Goal: Task Accomplishment & Management: Complete application form

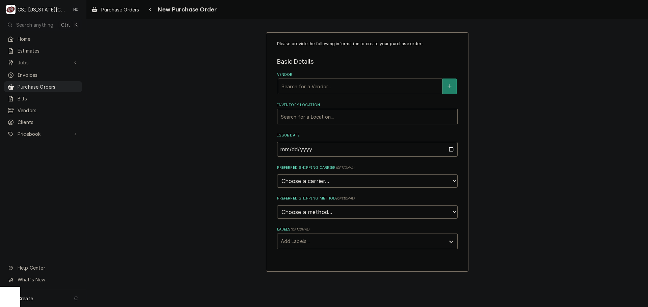
click at [323, 87] on div "Vendor" at bounding box center [359, 86] width 157 height 12
type input "home"
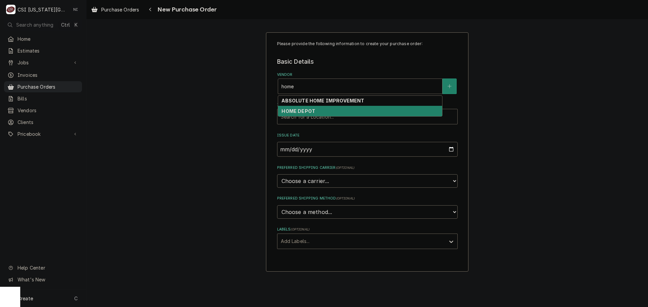
click at [321, 112] on div "HOME DEPOT" at bounding box center [360, 111] width 164 height 10
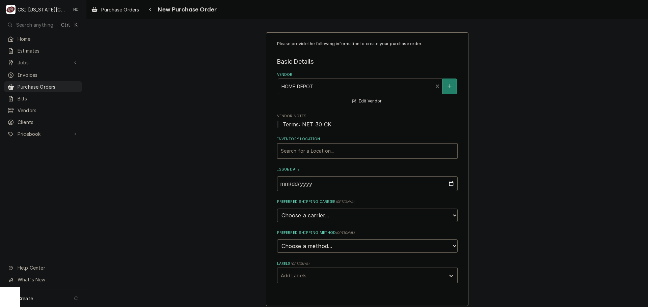
click at [301, 157] on div "Inventory Location" at bounding box center [367, 151] width 173 height 12
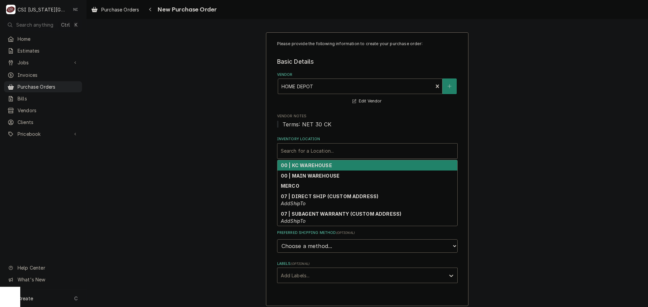
click at [299, 166] on strong "00 | KC WAREHOUSE" at bounding box center [306, 166] width 51 height 6
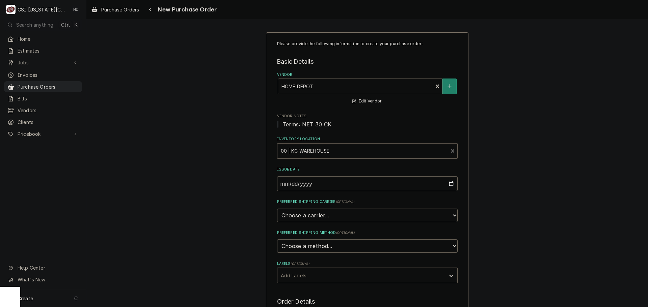
click at [294, 271] on div "Labels" at bounding box center [361, 276] width 161 height 12
click at [307, 300] on div "² Local Pickup 🛍️" at bounding box center [367, 301] width 180 height 10
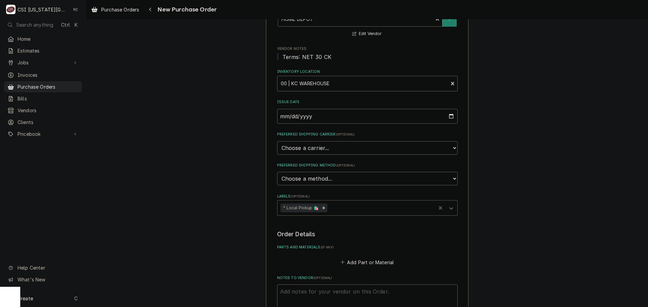
scroll to position [135, 0]
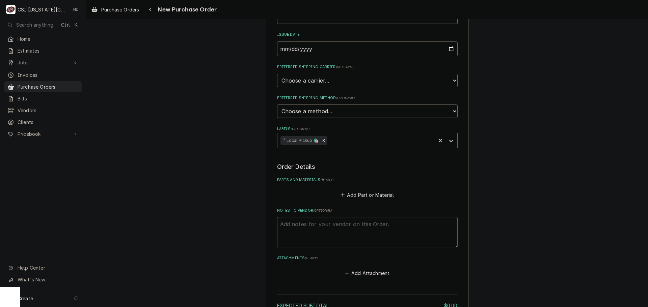
click at [312, 226] on textarea "Notes to Vendor ( optional )" at bounding box center [367, 232] width 180 height 30
type textarea "x"
type textarea "t"
type textarea "x"
type textarea "ty"
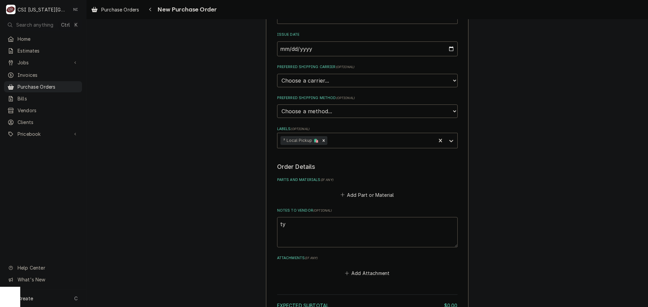
type textarea "x"
type textarea "tyl"
type textarea "x"
type textarea "tyler"
type textarea "x"
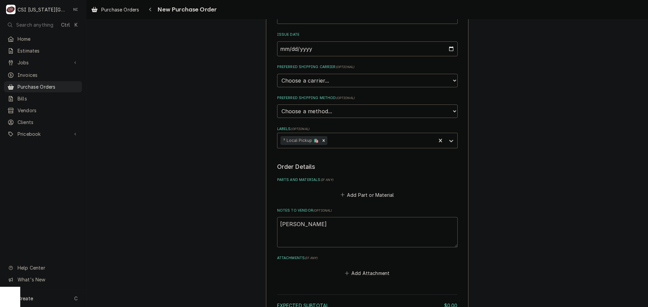
type textarea "tyler"
type textarea "x"
type textarea "tyler t"
type textarea "x"
type textarea "tyler to"
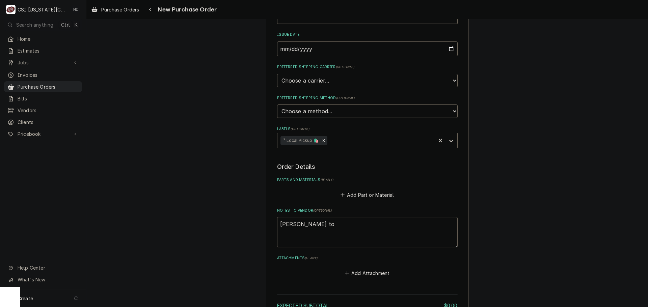
type textarea "x"
type textarea "tyler too"
type textarea "x"
type textarea "tyler tool"
type textarea "x"
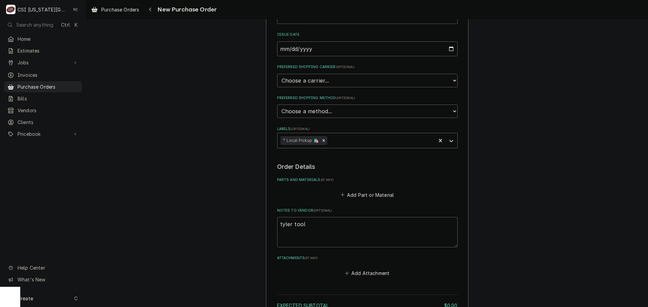
type textarea "tyler tool"
type textarea "x"
type textarea "tyler tool re"
type textarea "x"
type textarea "tyler tool rep"
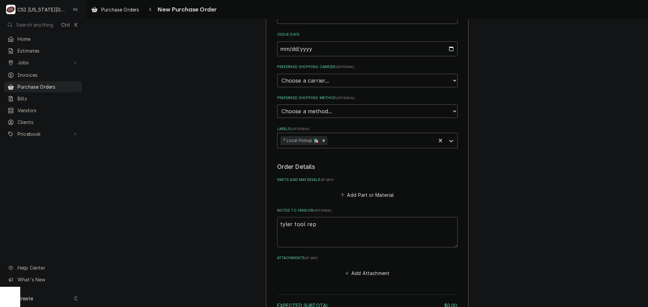
type textarea "x"
type textarea "tyler tool repl"
type textarea "x"
type textarea "tyler tool repla"
type textarea "x"
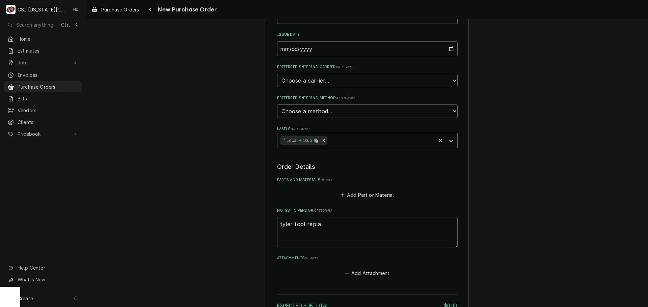
type textarea "tyler tool replac"
type textarea "x"
type textarea "tyler tool replace"
type textarea "x"
type textarea "tyler tool replacem"
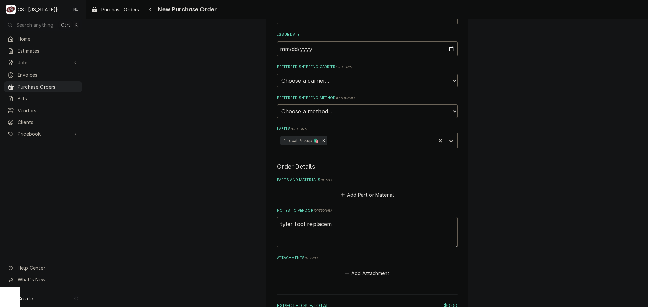
type textarea "x"
type textarea "tyler tool replaceme"
type textarea "x"
type textarea "tyler tool replacemen"
type textarea "x"
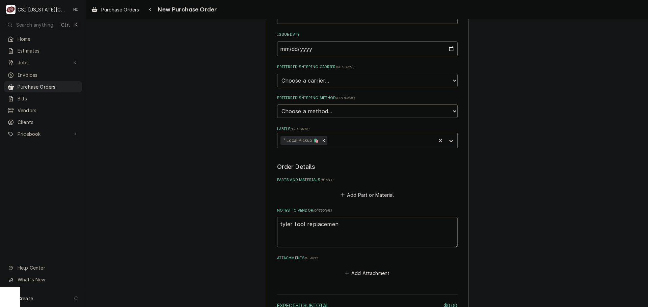
type textarea "tyler tool replacement"
type textarea "x"
type textarea "tyler tool replacement,"
type textarea "x"
type textarea "tyler tool replacement,"
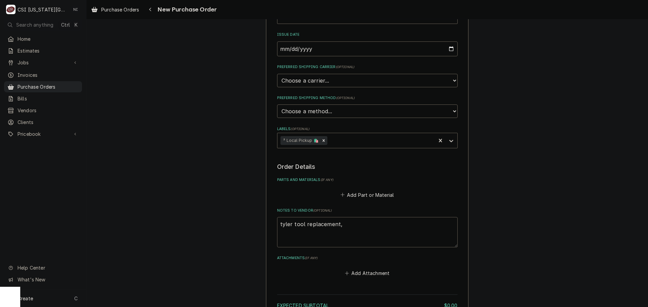
type textarea "x"
type textarea "tyler tool replacement,"
type textarea "x"
type textarea "tyler tool replacement"
type textarea "x"
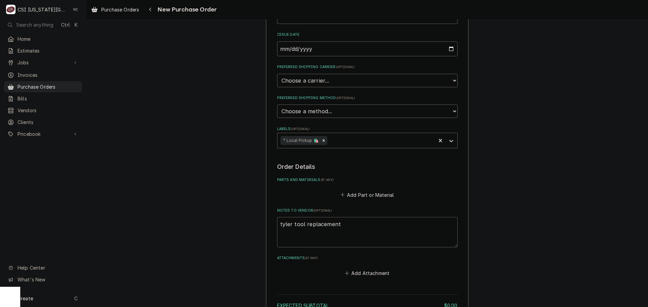
type textarea "tyler tool replacement,"
type textarea "x"
type textarea "tyler tool replacement,"
type textarea "x"
type textarea "tyler tool replacement, m"
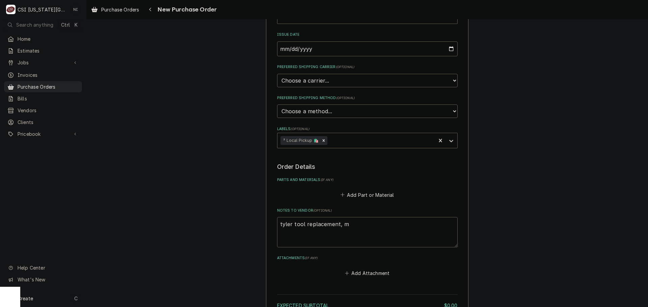
type textarea "x"
type textarea "tyler tool replacement, ma"
type textarea "x"
type textarea "tyler tool replacement, mas"
type textarea "x"
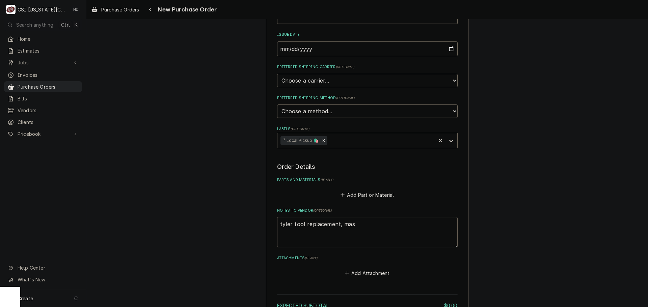
type textarea "tyler tool replacement, mast"
type textarea "x"
type textarea "tyler tool replacement, maste"
type textarea "x"
type textarea "tyler tool replacement, master"
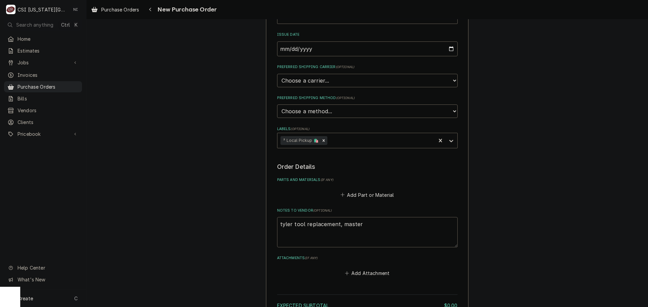
type textarea "x"
type textarea "tyler tool replacement, masters"
type textarea "x"
type textarea "tyler tool replacement, masters"
type textarea "x"
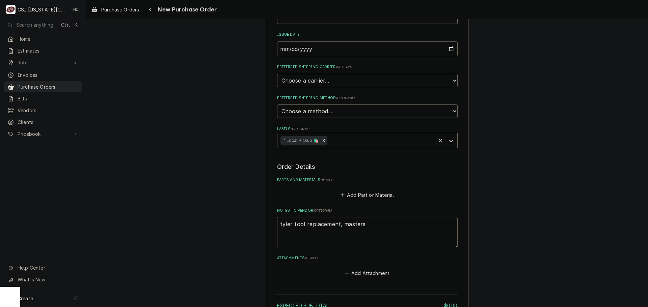
type textarea "tyler tool replacement, masters a"
type textarea "x"
type textarea "tyler tool replacement, masters ap"
type textarea "x"
type textarea "tyler tool replacement, masters apo"
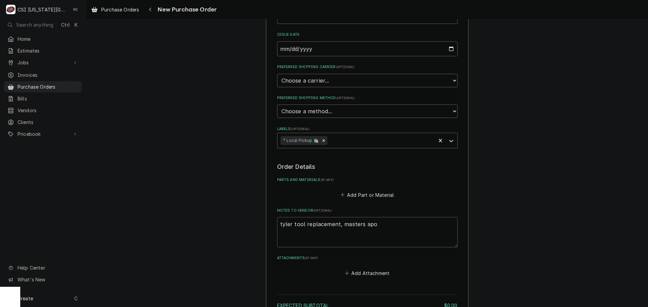
type textarea "x"
type textarea "tyler tool replacement, masters ap"
type textarea "x"
type textarea "tyler tool replacement, masters app"
type textarea "x"
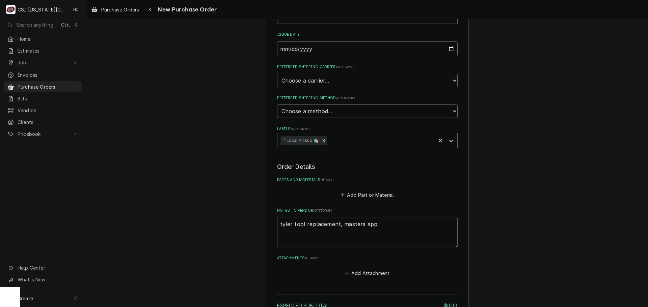
type textarea "tyler tool replacement, masters appr"
type textarea "x"
type textarea "tyler tool replacement, masters appro"
type textarea "x"
type textarea "tyler tool replacement, masters approv"
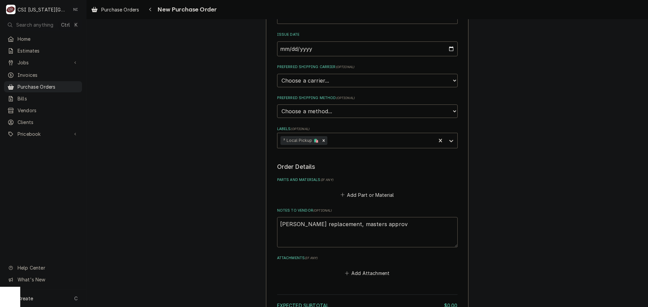
type textarea "x"
type textarea "tyler tool replacement, masters approve"
type textarea "x"
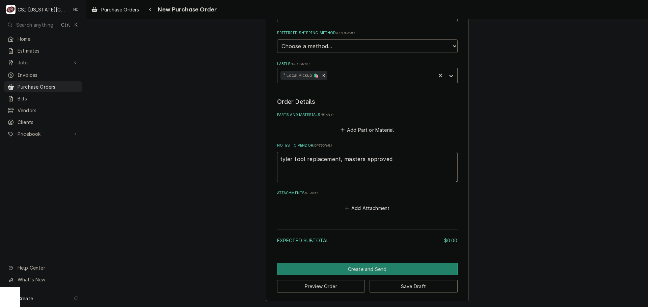
type textarea "tyler tool replacement, masters approved"
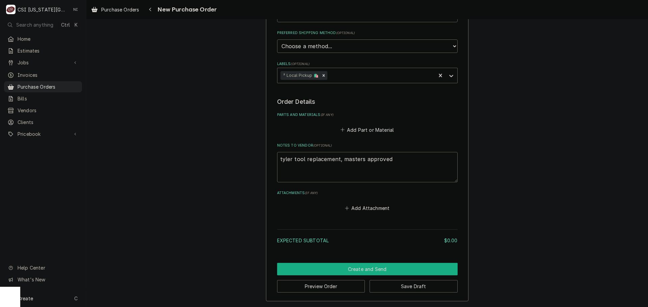
click at [378, 265] on button "Create and Send" at bounding box center [367, 269] width 180 height 12
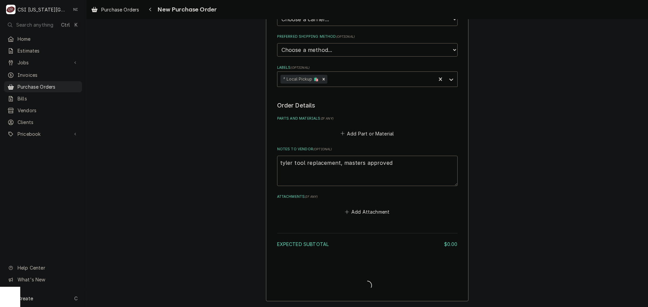
scroll to position [196, 0]
type textarea "x"
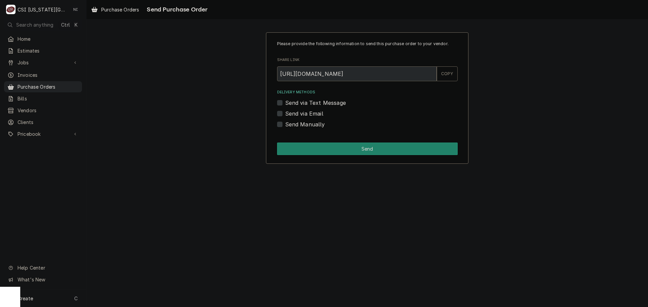
click at [281, 121] on div "Send Manually" at bounding box center [367, 124] width 180 height 8
click at [285, 123] on label "Send Manually" at bounding box center [305, 124] width 40 height 8
click at [285, 123] on input "Send Manually" at bounding box center [375, 127] width 180 height 15
checkbox input "true"
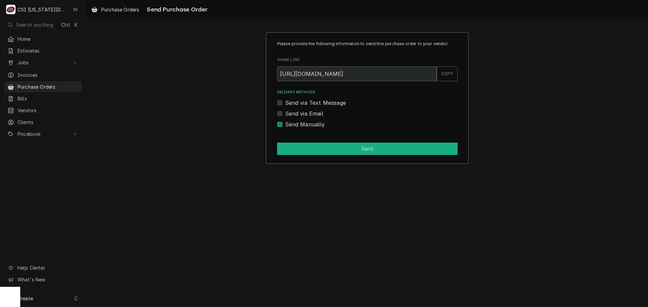
click at [291, 153] on button "Send" at bounding box center [367, 149] width 180 height 12
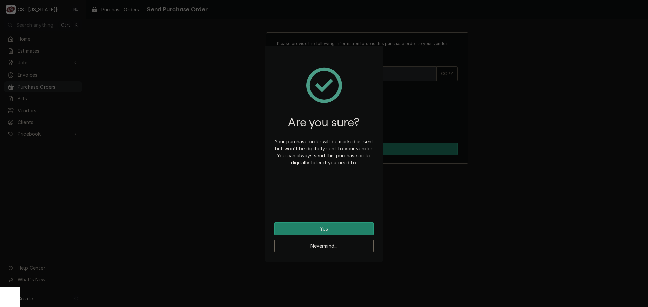
click at [308, 220] on div "Are you sure? Your purchase order will be marked as sent but won't be digitally…" at bounding box center [323, 138] width 99 height 167
click at [305, 220] on div "Are you sure? Your purchase order will be marked as sent but won't be digitally…" at bounding box center [323, 138] width 99 height 167
click at [305, 224] on button "Yes" at bounding box center [323, 229] width 99 height 12
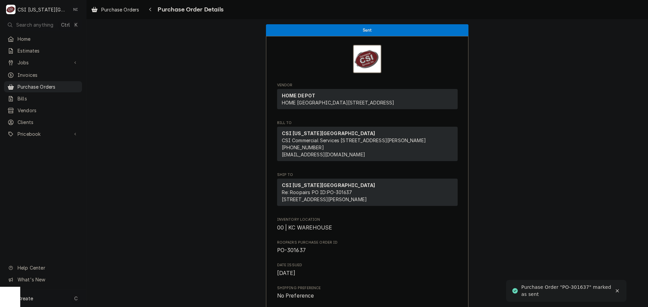
click at [64, 299] on div "Create C" at bounding box center [43, 299] width 86 height 18
click at [120, 251] on div "Purchase Order" at bounding box center [126, 252] width 45 height 7
